Goal: Transaction & Acquisition: Purchase product/service

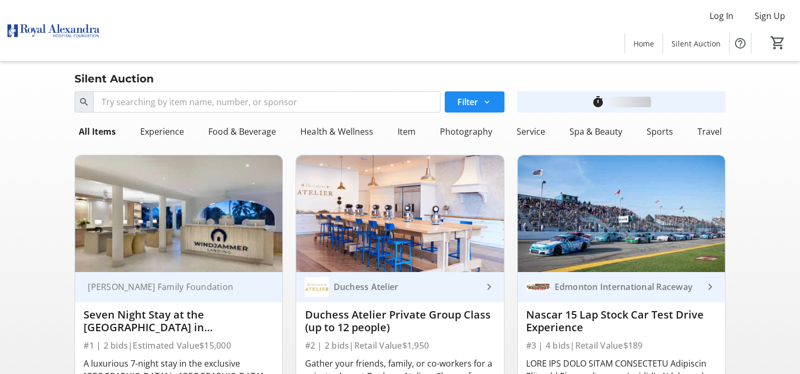
click at [577, 160] on img at bounding box center [621, 214] width 207 height 117
click at [663, 131] on div "Sports" at bounding box center [659, 131] width 35 height 21
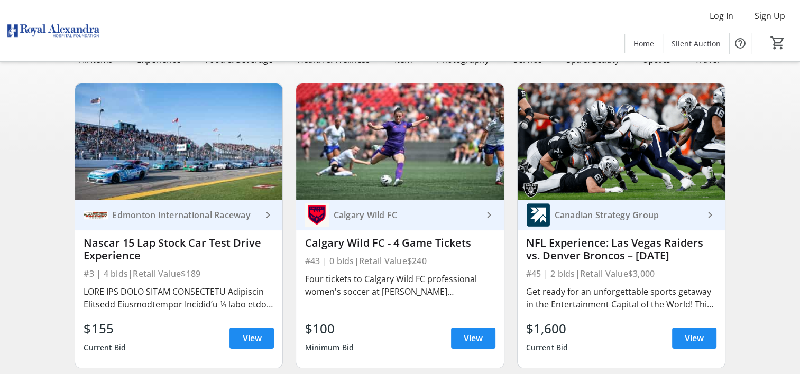
scroll to position [73, 0]
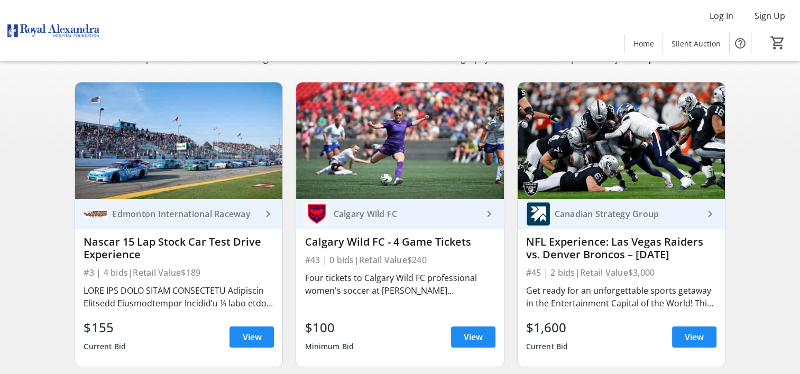
click at [644, 253] on div "NFL Experience: Las Vegas Raiders vs. Denver Broncos – [DATE]" at bounding box center [621, 248] width 190 height 25
click at [696, 335] on span "View" at bounding box center [694, 337] width 19 height 13
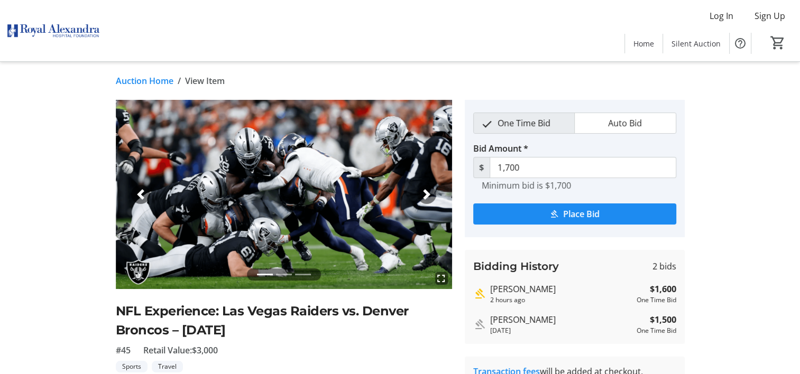
click at [743, 124] on div "fullscreen fullscreen fullscreen Previous Next NFL Experience: Las Vegas Raider…" at bounding box center [400, 366] width 698 height 533
